Goal: Information Seeking & Learning: Learn about a topic

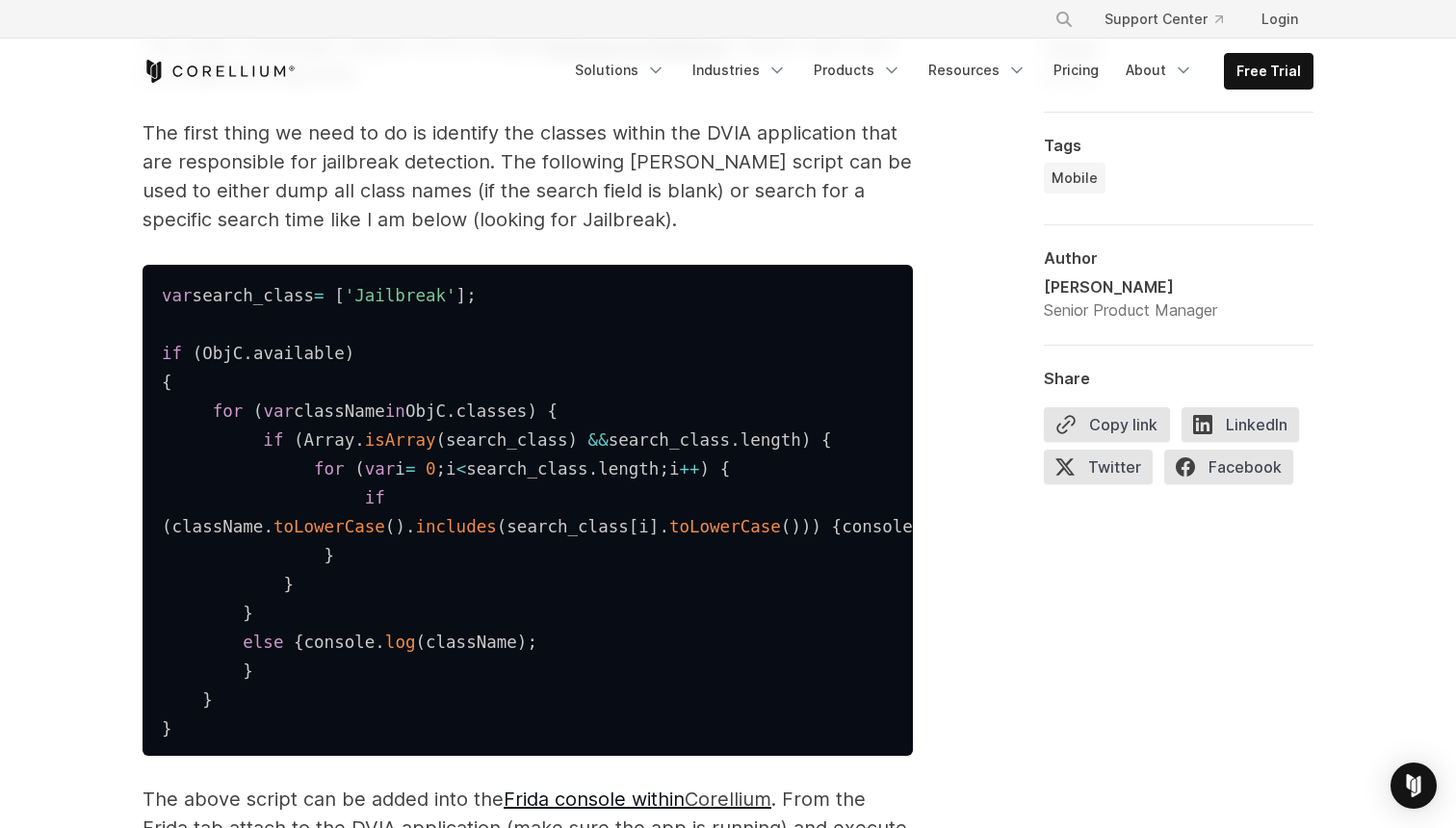
scroll to position [2938, 0]
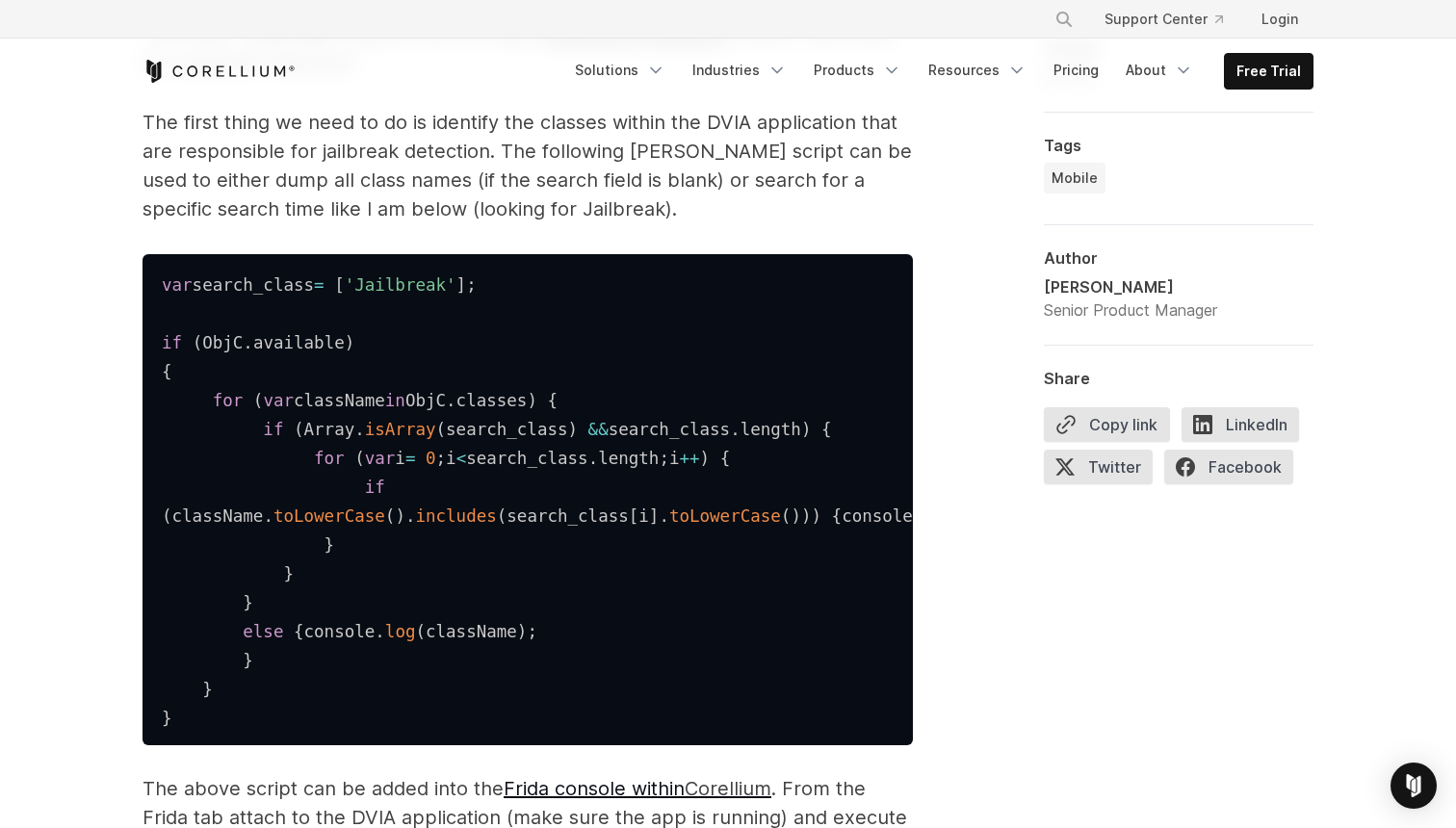
click at [473, 451] on code "var search_class = [ 'Jailbreak' ] ; if ( ObjC . available ) { for ( var classN…" at bounding box center [613, 501] width 904 height 452
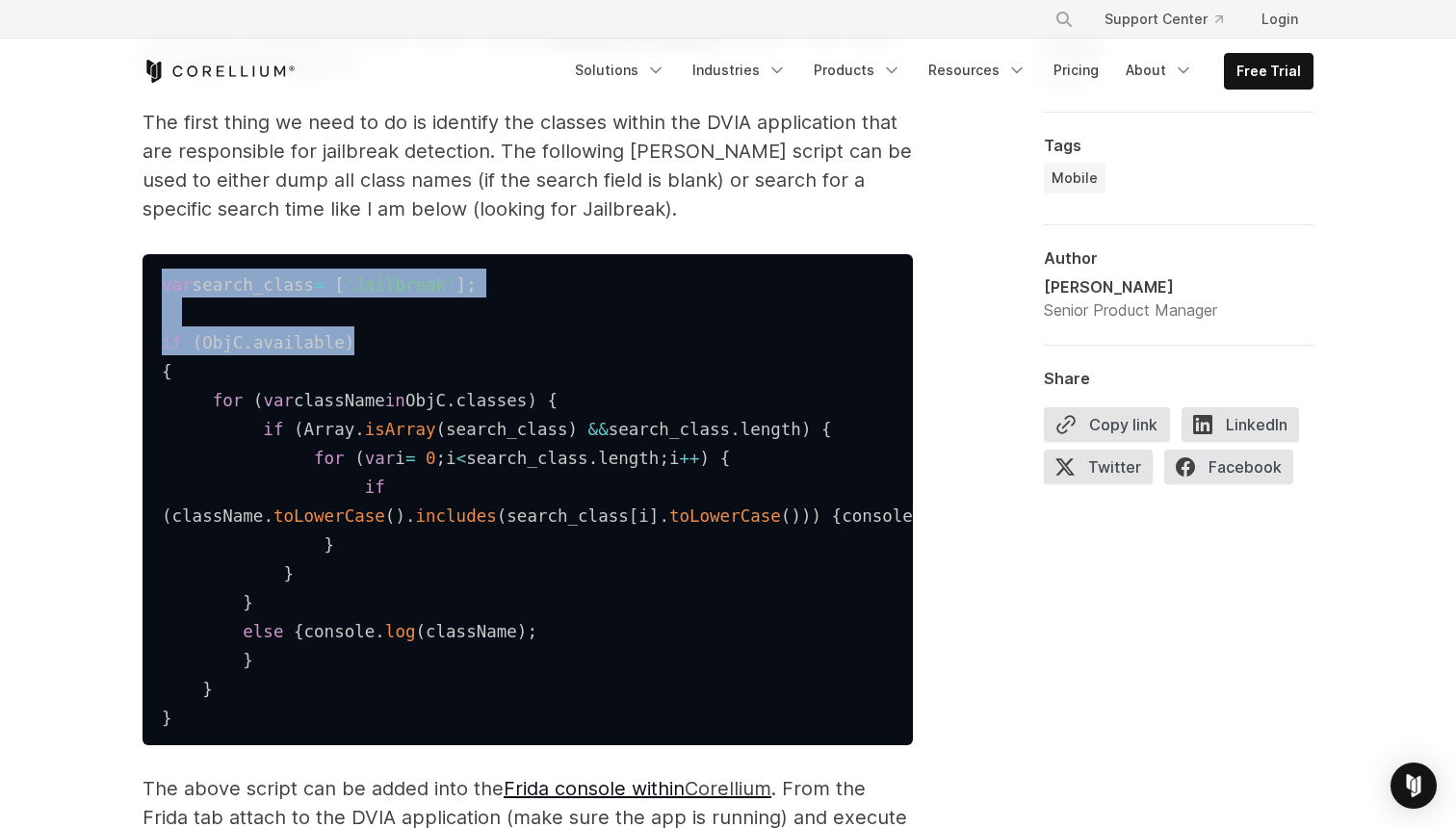
drag, startPoint x: 456, startPoint y: 264, endPoint x: 476, endPoint y: 357, distance: 95.1
click at [476, 357] on pre "var search_class = [ 'Jailbreak' ] ; if ( ObjC . available ) { for ( var classN…" at bounding box center [528, 500] width 771 height 491
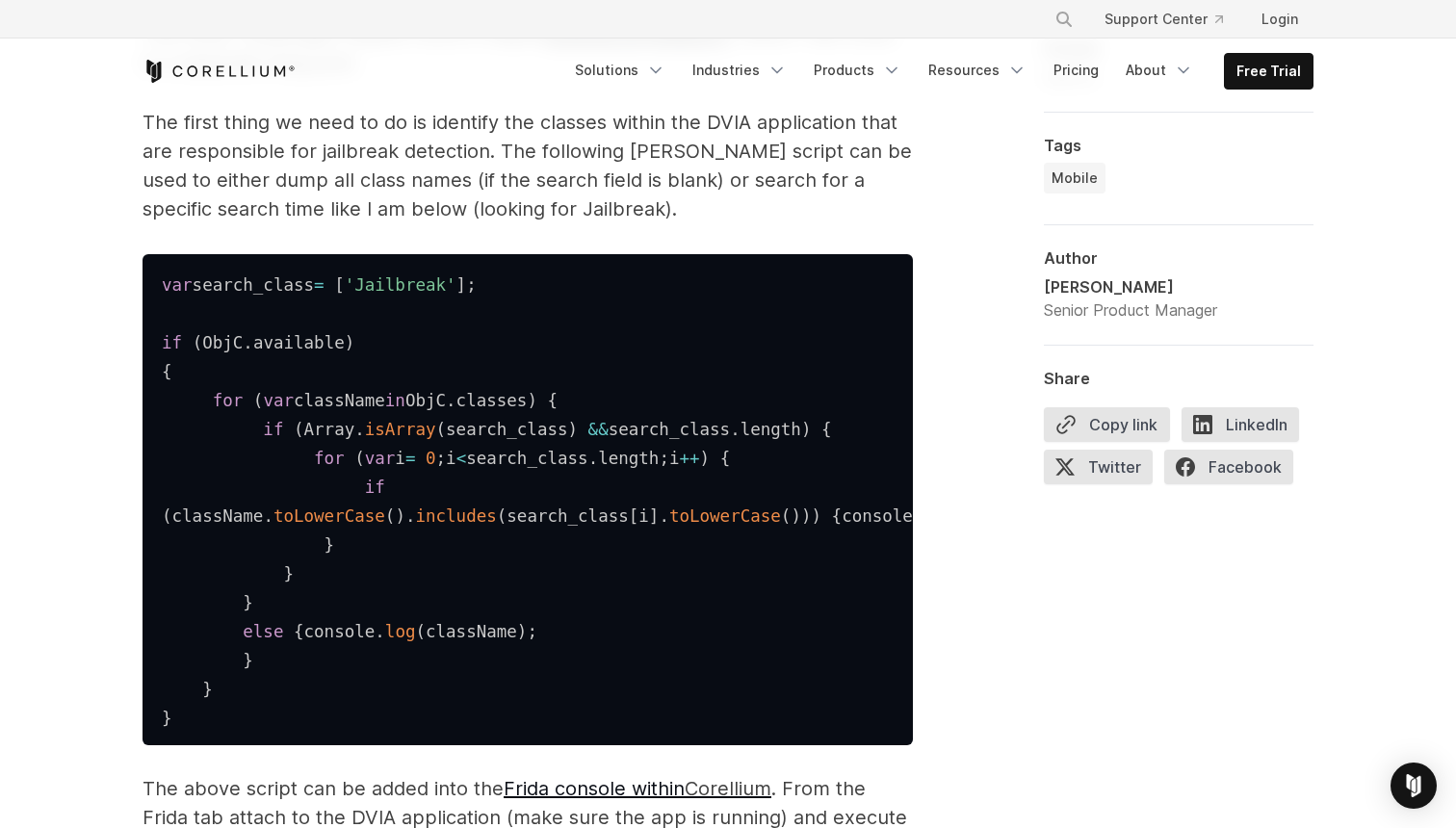
click at [476, 357] on pre "var search_class = [ 'Jailbreak' ] ; if ( ObjC . available ) { for ( var classN…" at bounding box center [528, 500] width 771 height 491
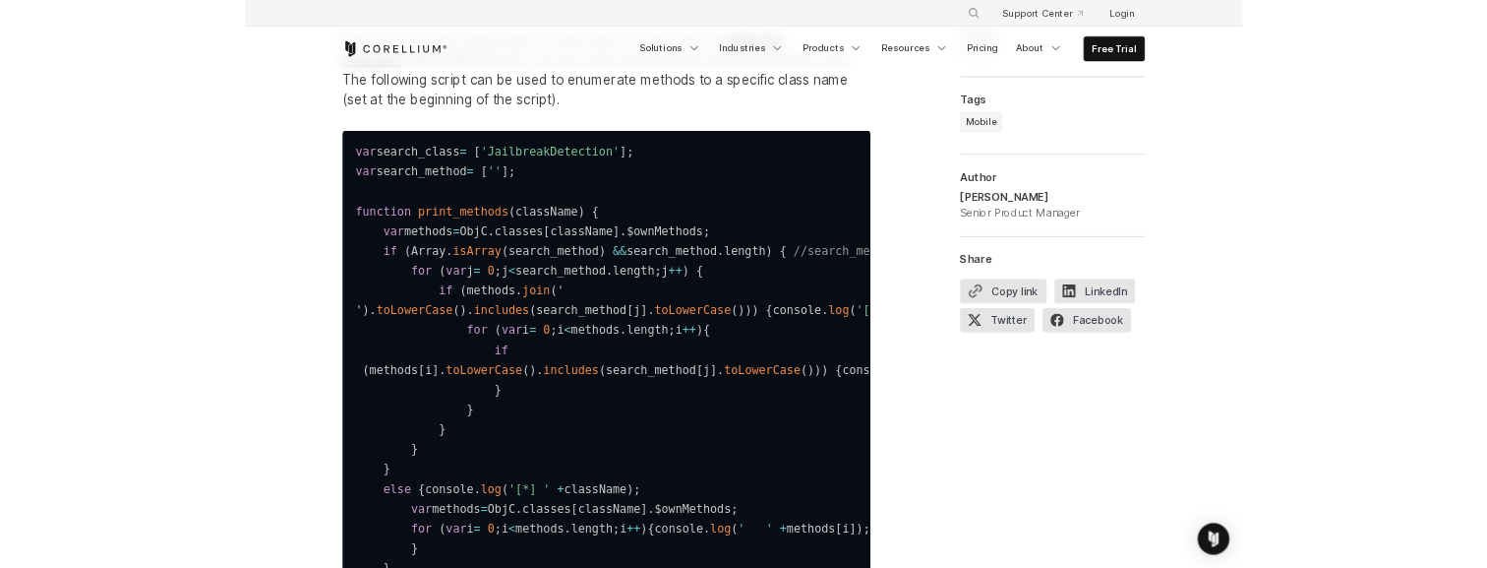
scroll to position [4521, 0]
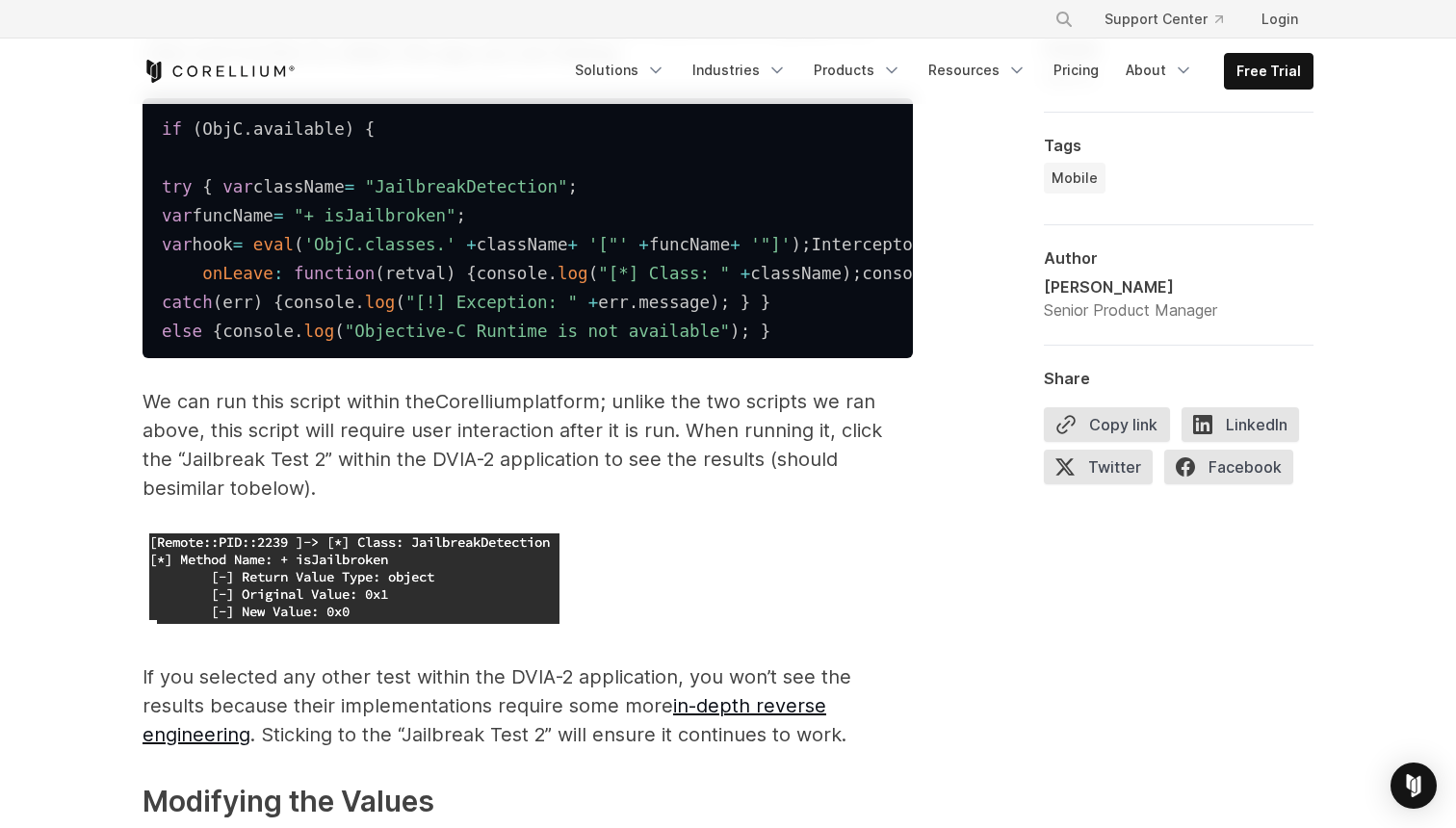
scroll to position [4425, 0]
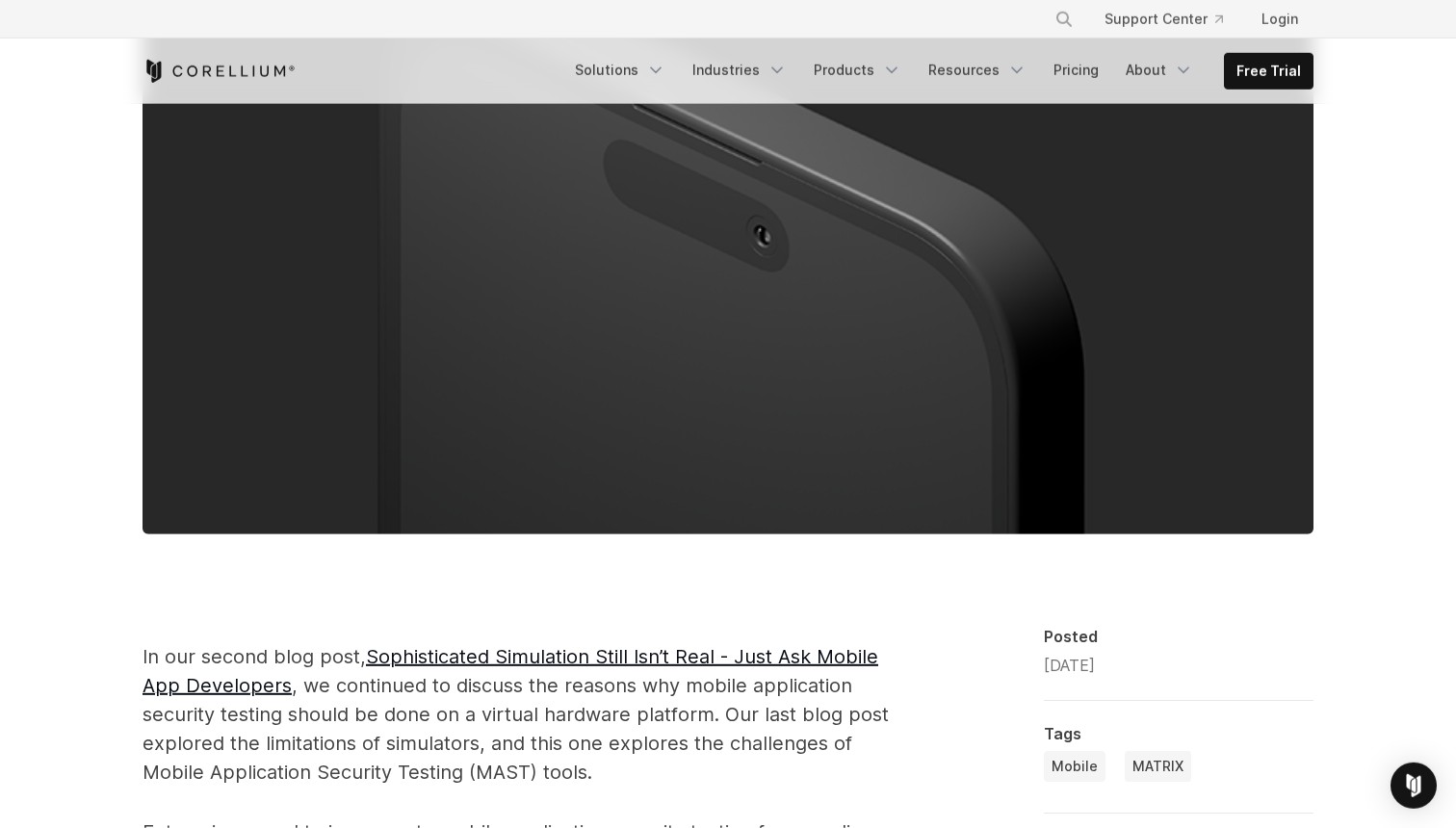
scroll to position [626, 0]
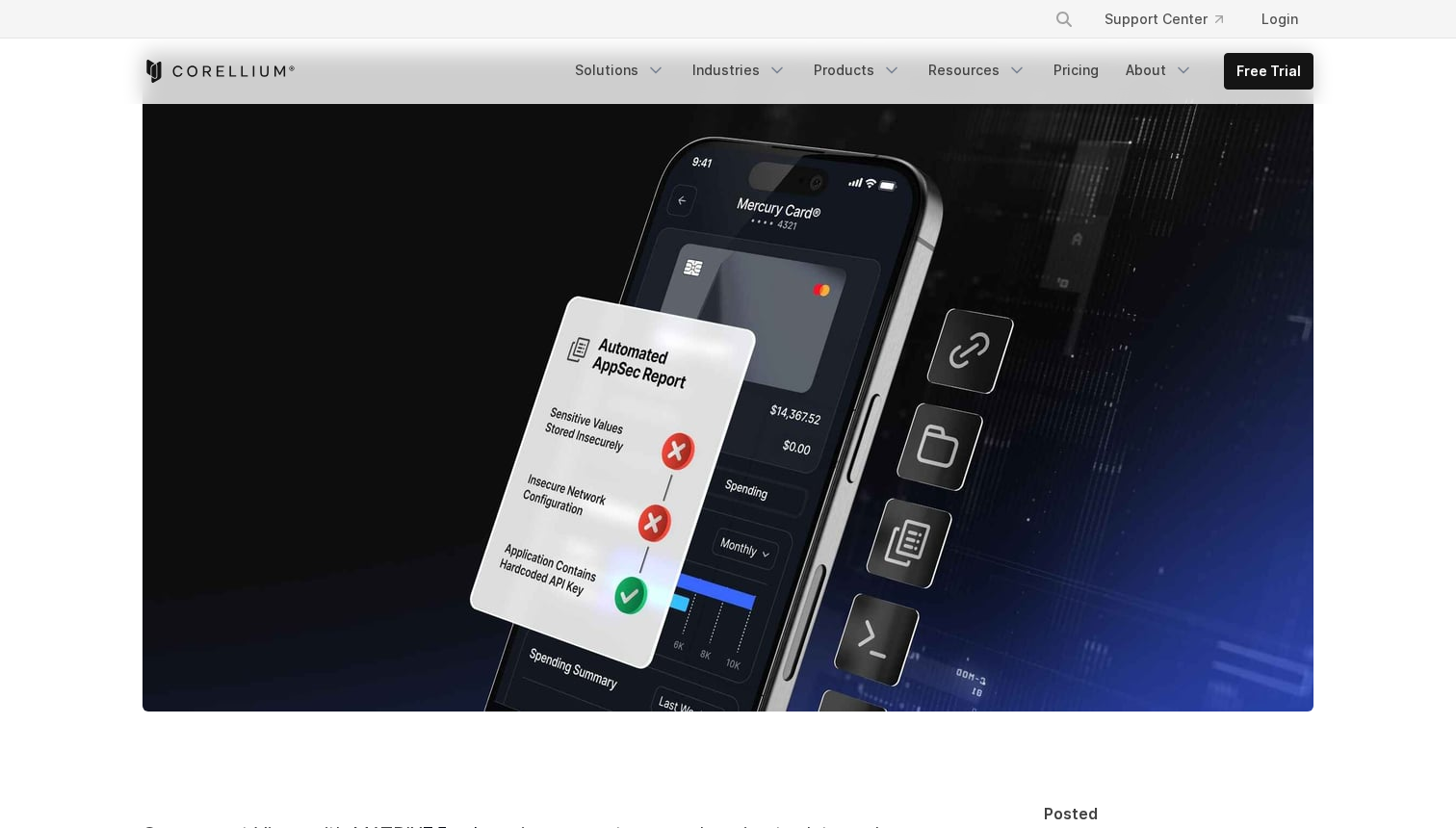
scroll to position [483, 0]
